Goal: Information Seeking & Learning: Learn about a topic

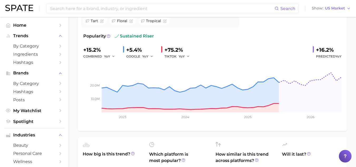
scroll to position [75, 0]
click at [113, 56] on icon "button" at bounding box center [114, 56] width 4 height 4
click at [82, 64] on div "guava Add to Watchlist Export Data Guava is a tropical fruit with a sweet and t…" at bounding box center [212, 56] width 269 height 149
